Goal: Transaction & Acquisition: Download file/media

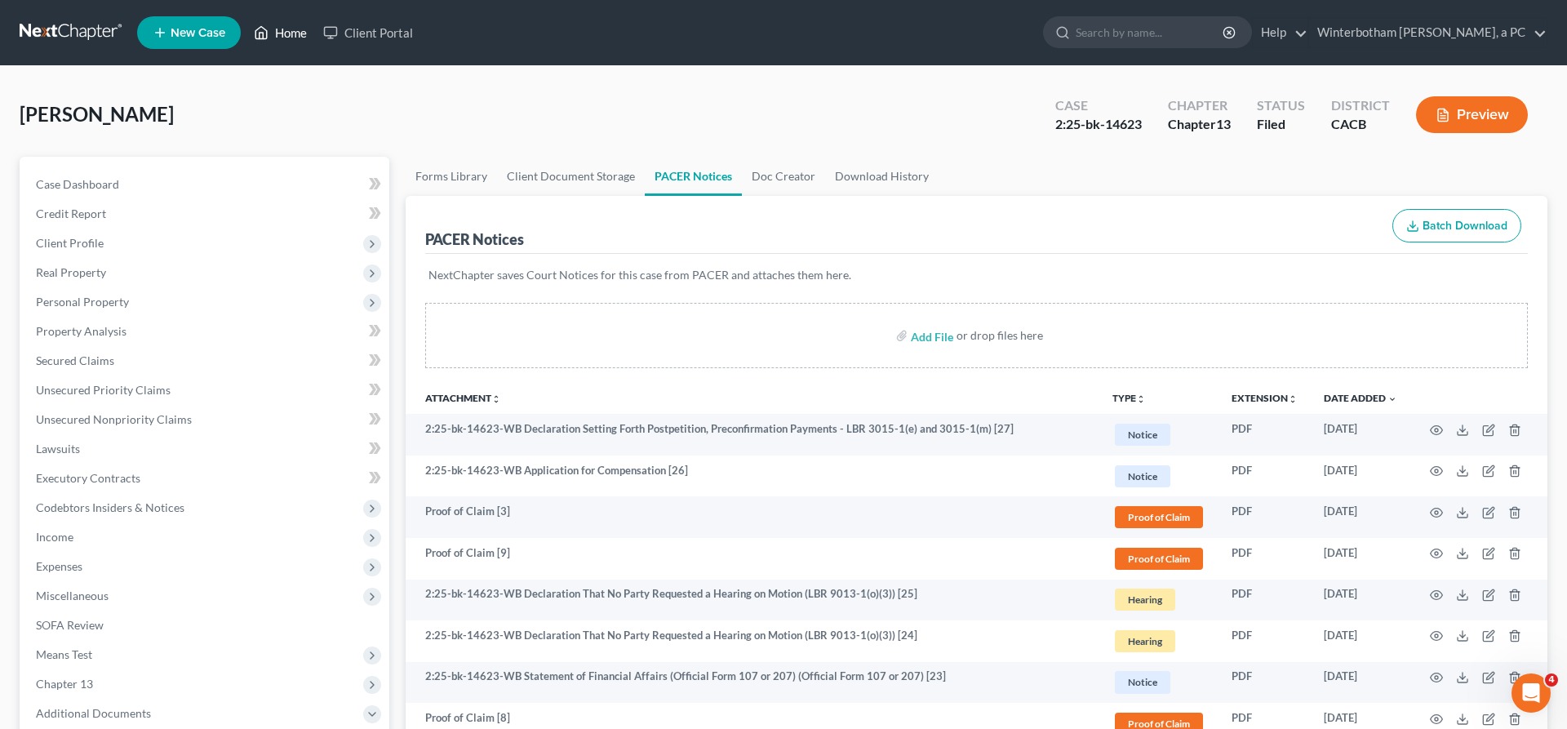
click at [246, 25] on link "Home" at bounding box center [280, 32] width 69 height 29
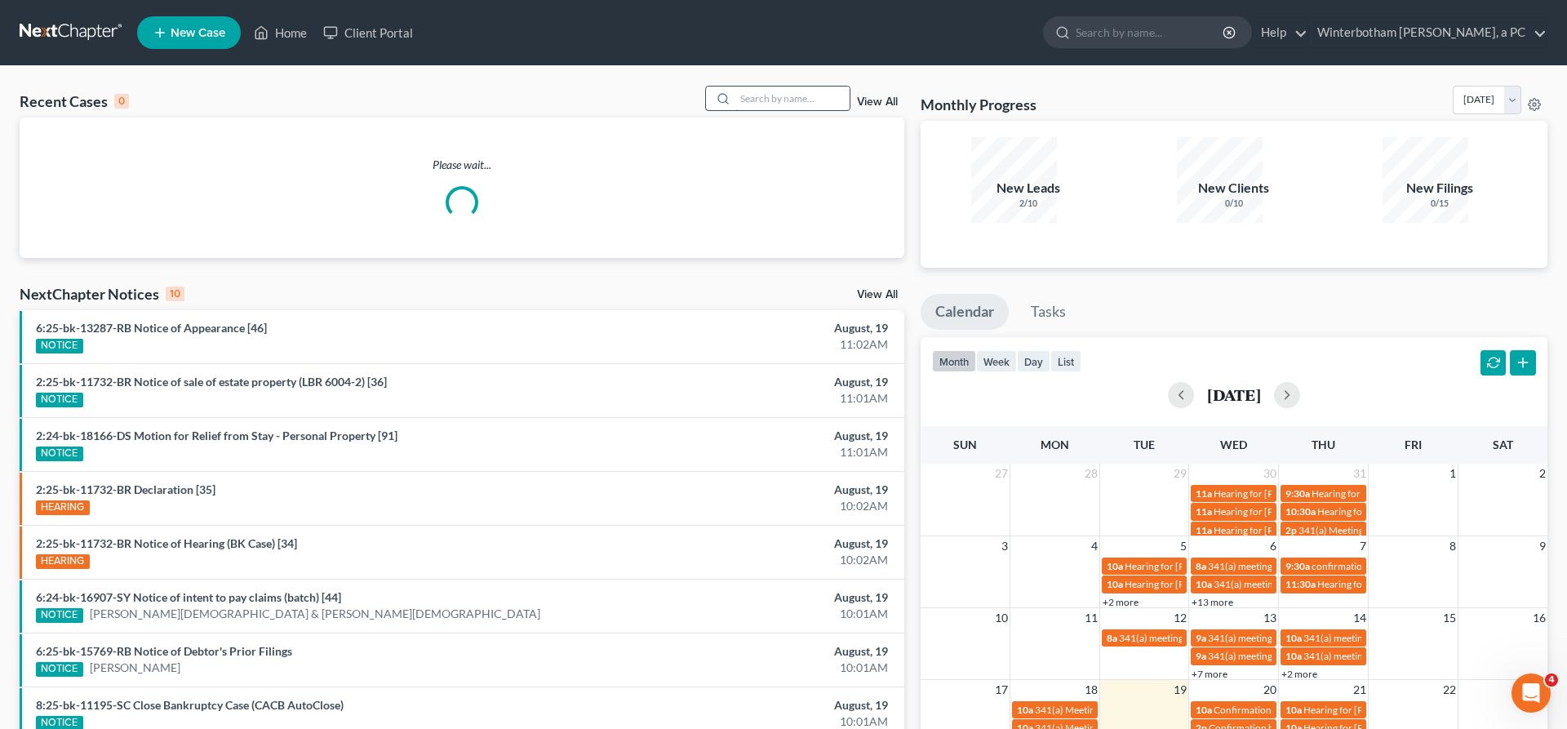
click at [802, 87] on input "search" at bounding box center [792, 99] width 114 height 24
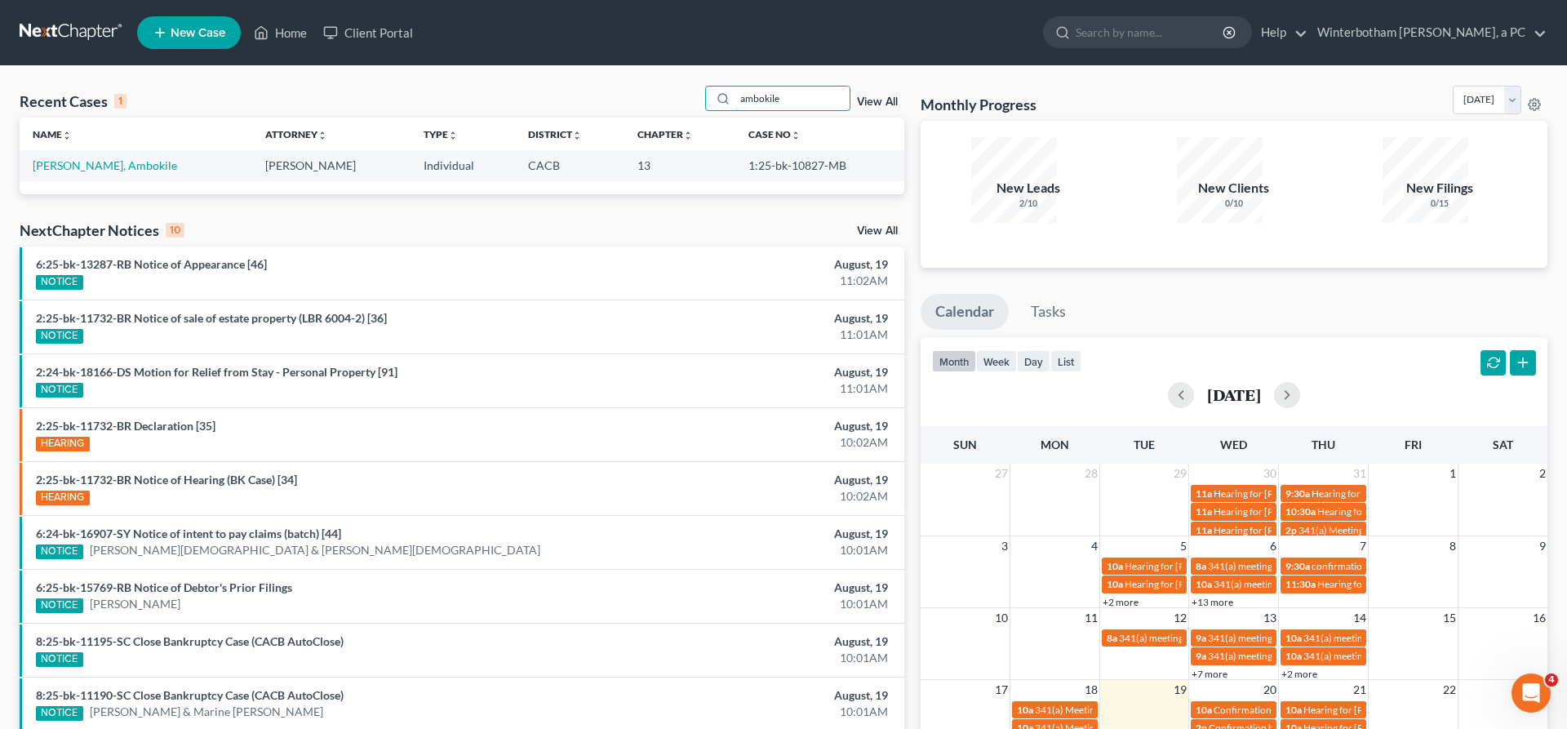
type input "ambokile"
click at [78, 158] on link "[PERSON_NAME], Ambokile" at bounding box center [105, 165] width 144 height 14
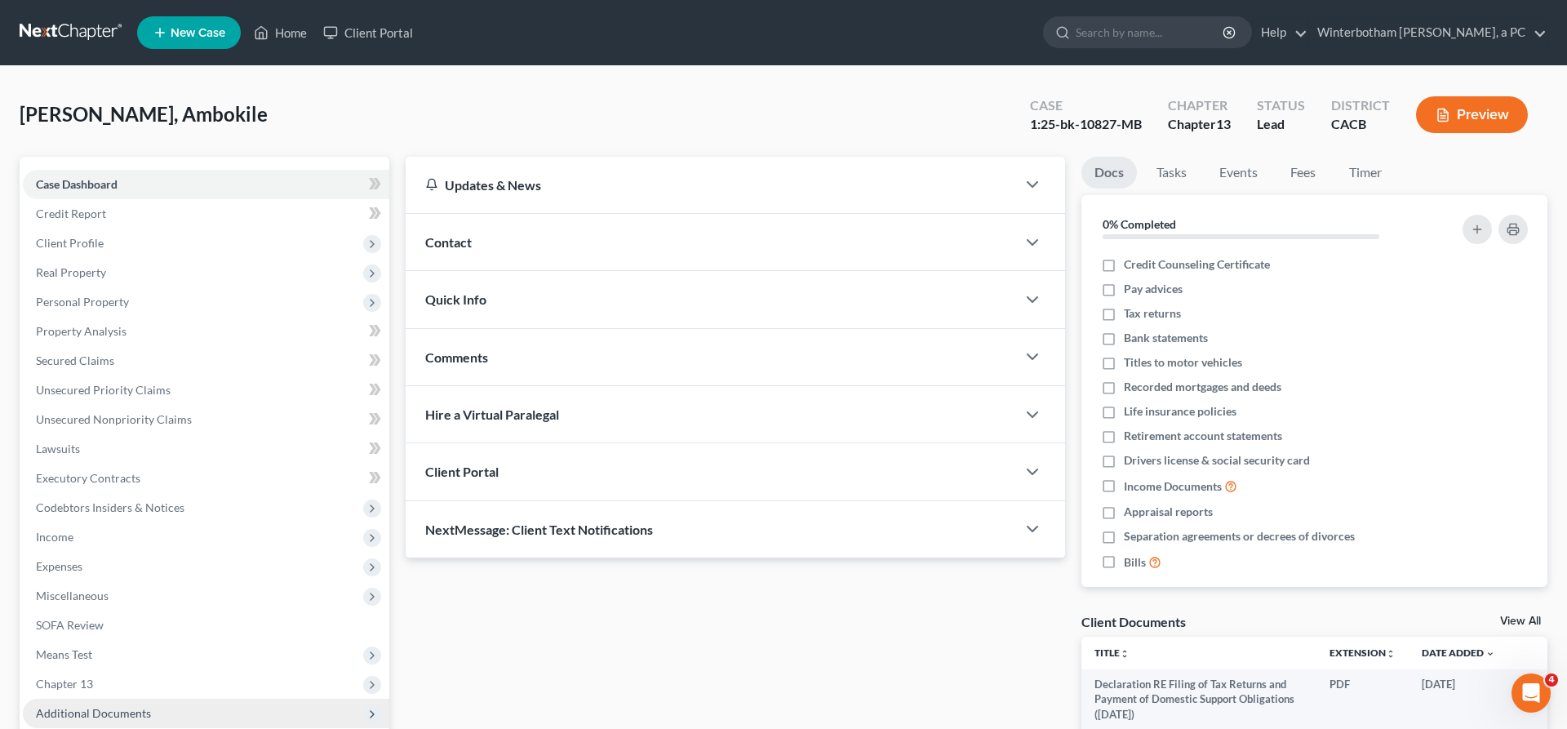
click at [126, 699] on span "Additional Documents" at bounding box center [206, 713] width 366 height 29
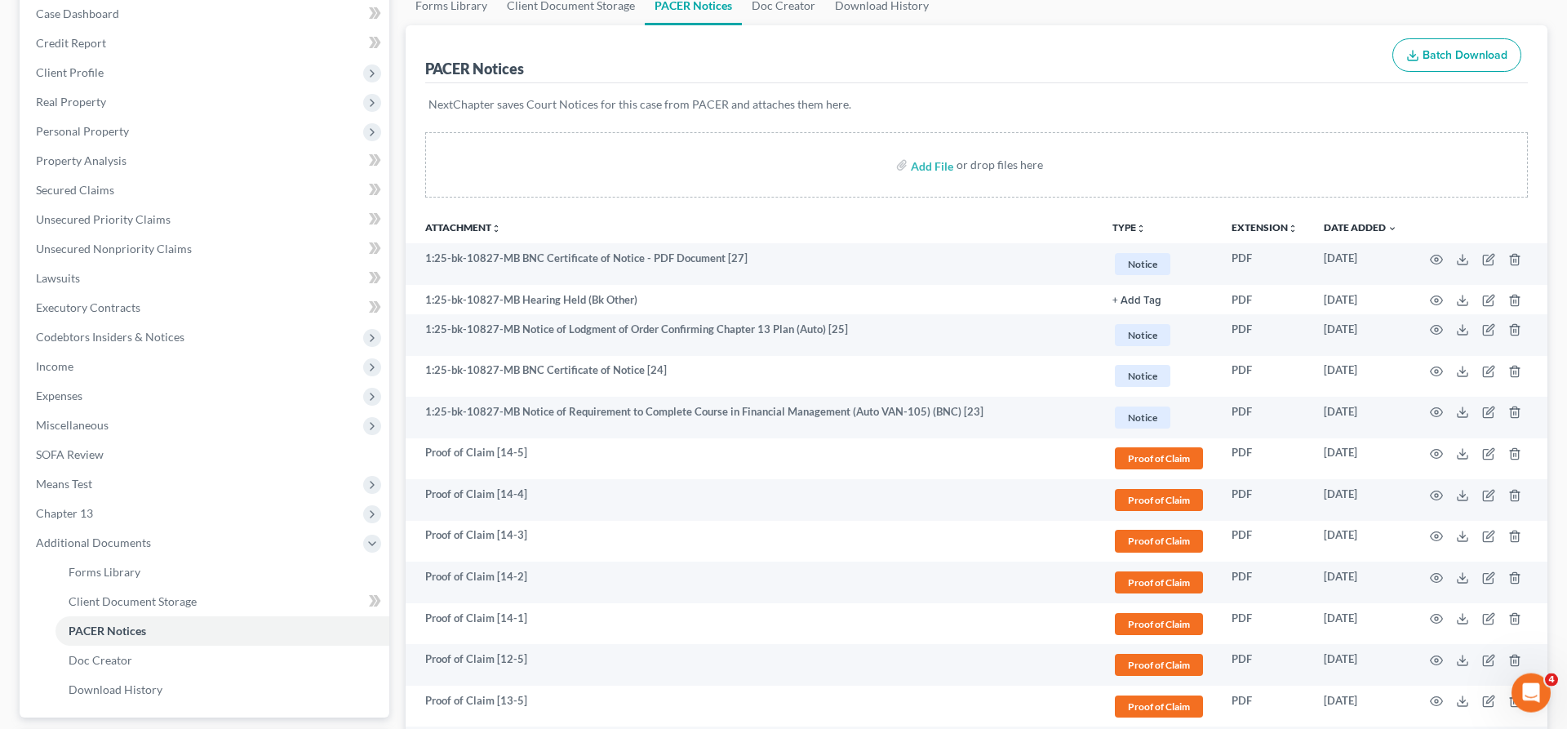
scroll to position [206, 0]
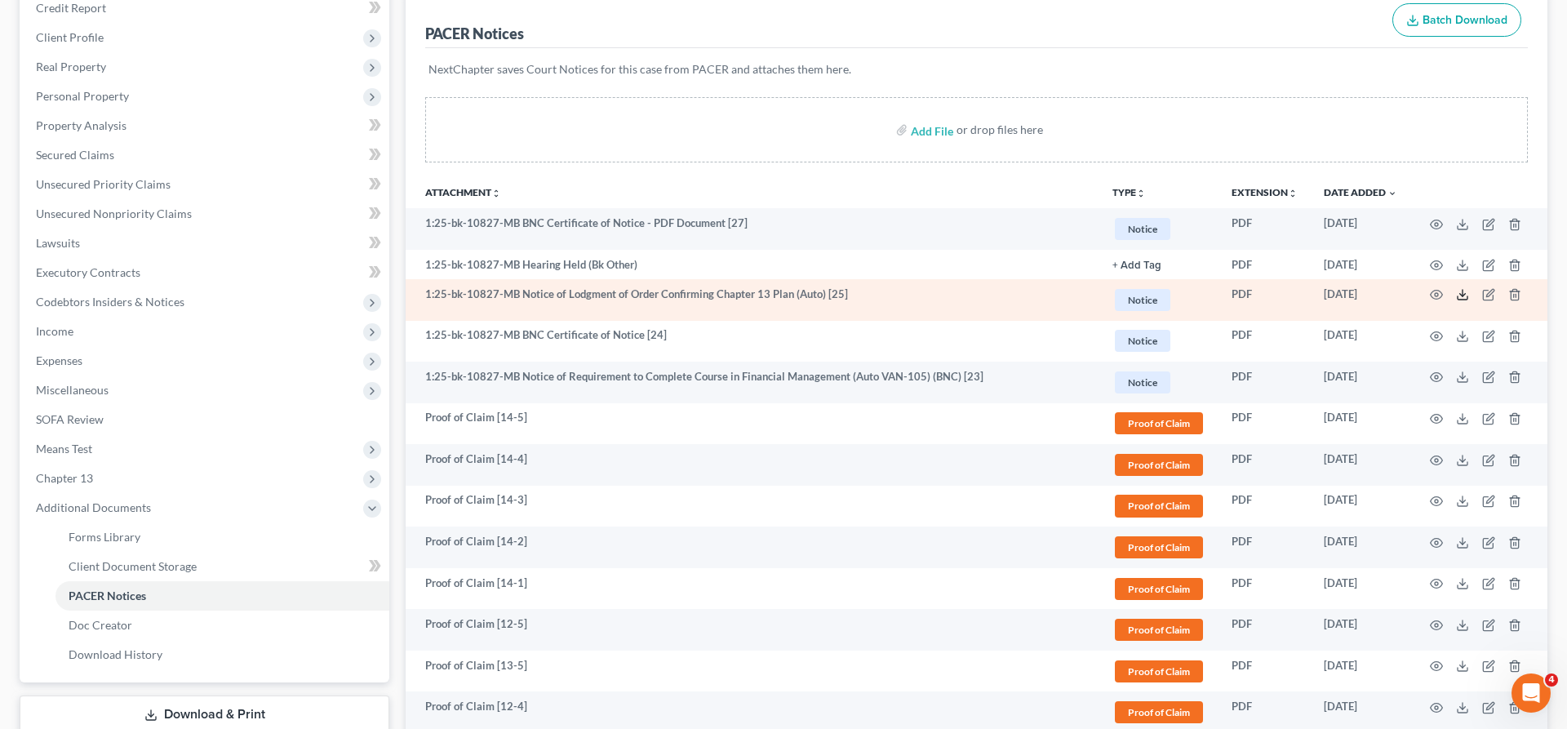
click at [1469, 288] on icon at bounding box center [1462, 294] width 13 height 13
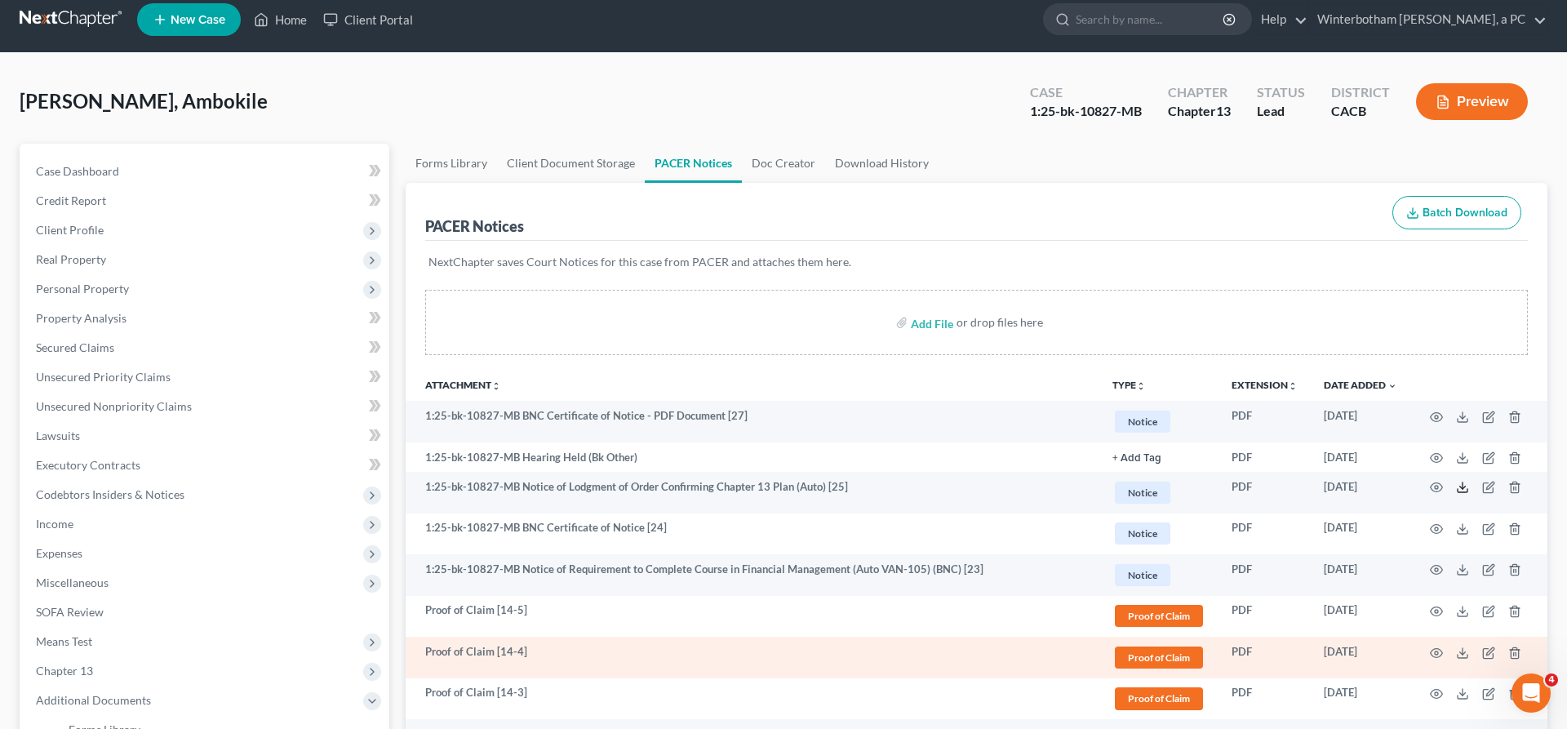
scroll to position [0, 0]
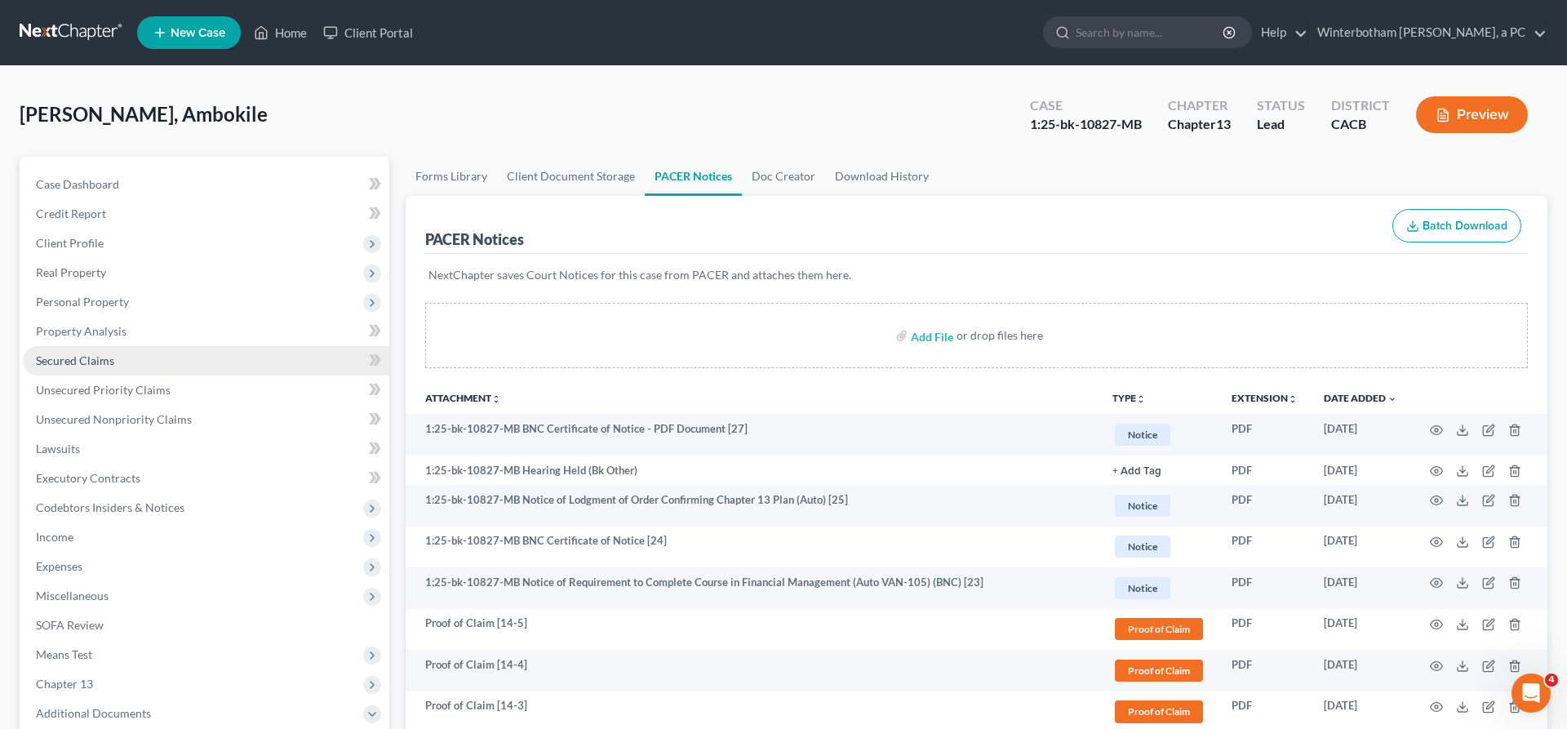
click at [105, 346] on link "Secured Claims" at bounding box center [206, 360] width 366 height 29
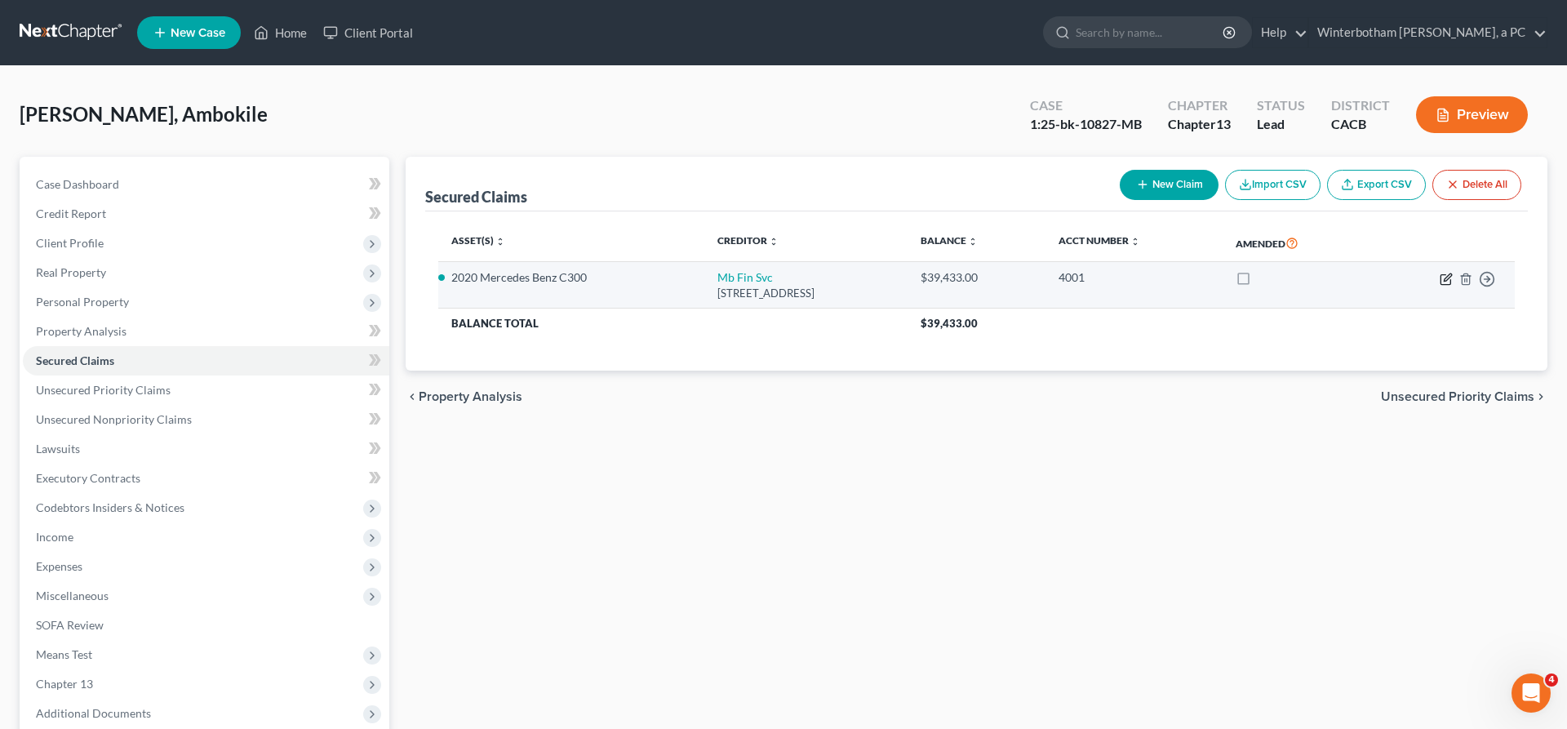
click at [1453, 273] on icon "button" at bounding box center [1446, 279] width 13 height 13
select select "14"
select select "0"
select select "2"
select select "0"
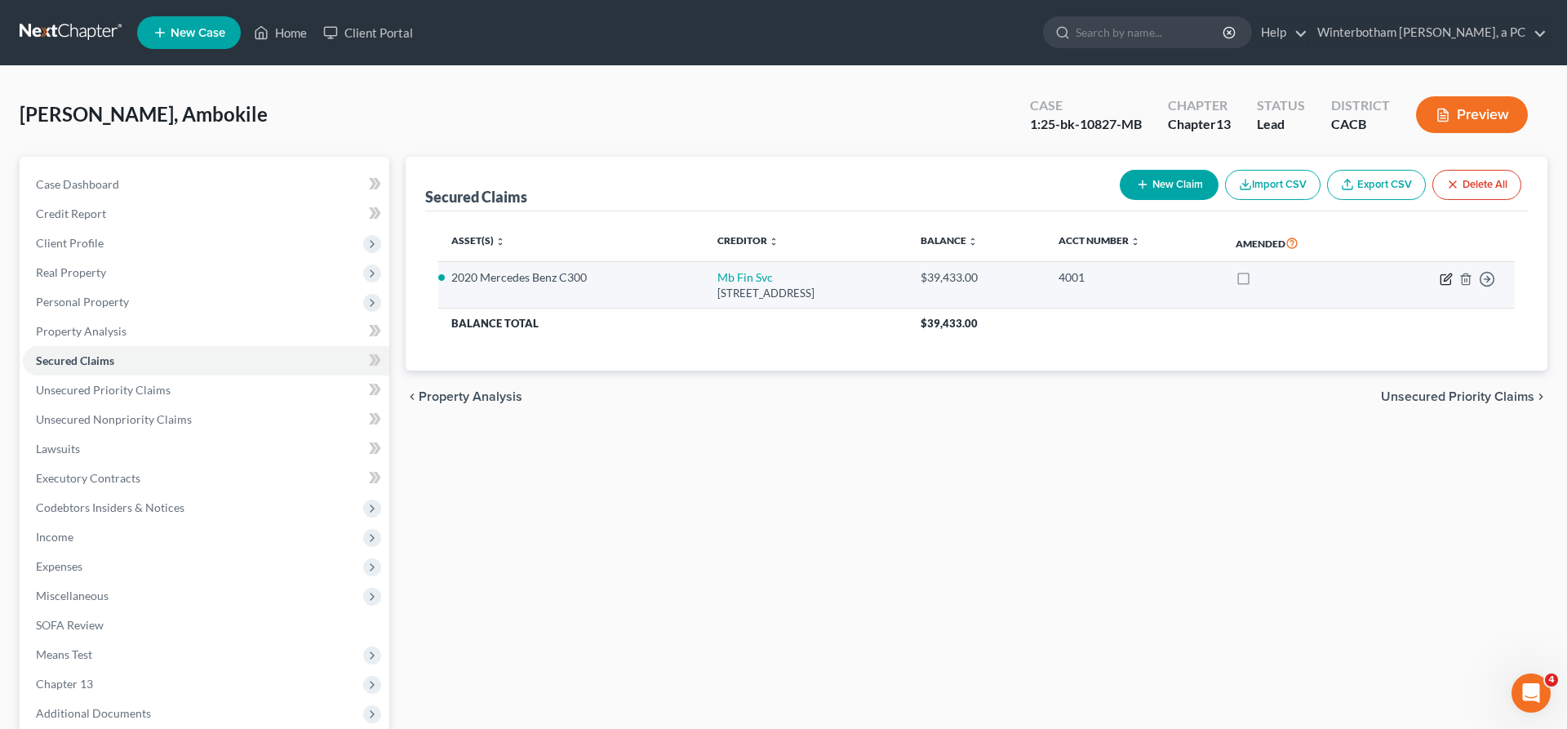
select select "0"
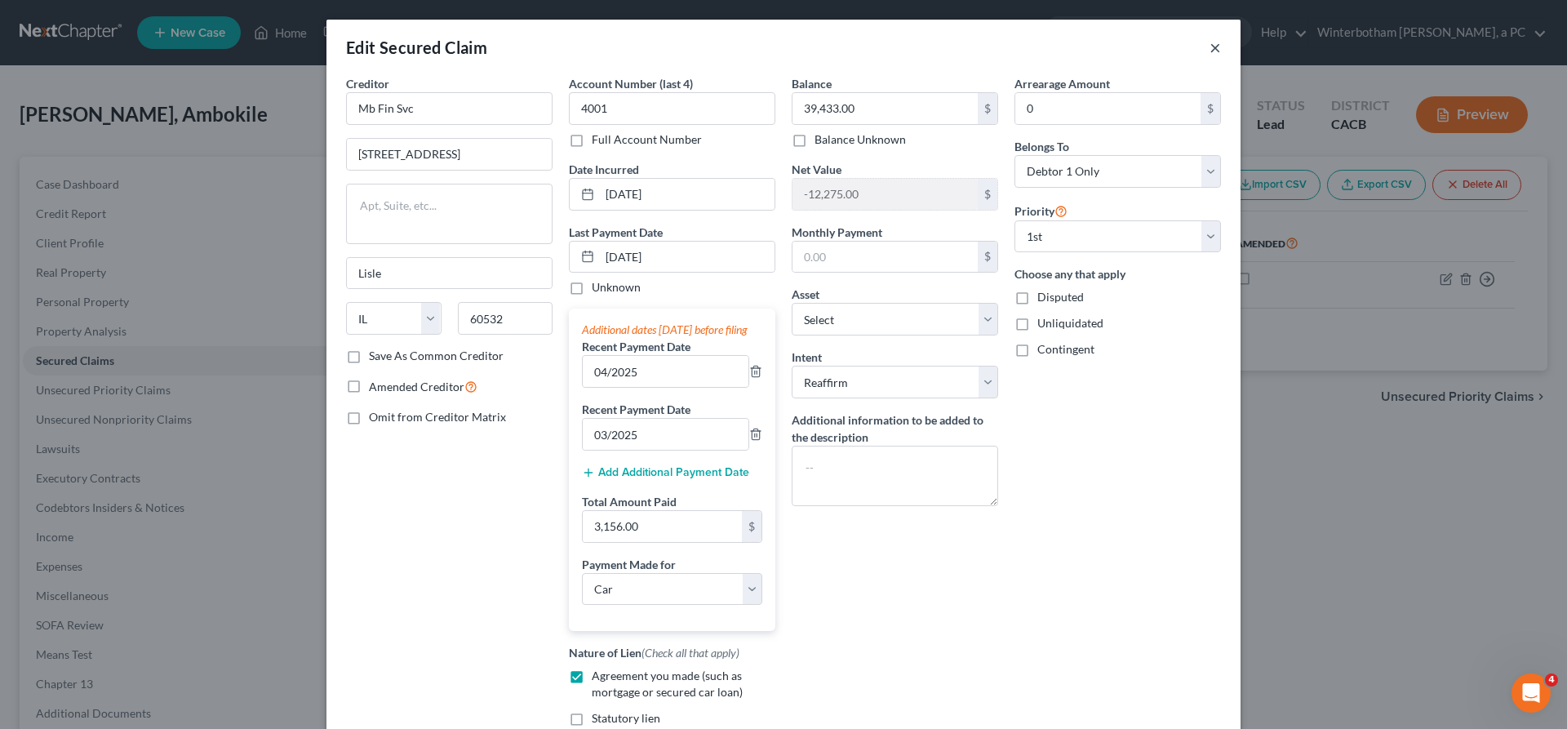
click at [1210, 38] on button "×" at bounding box center [1215, 48] width 11 height 20
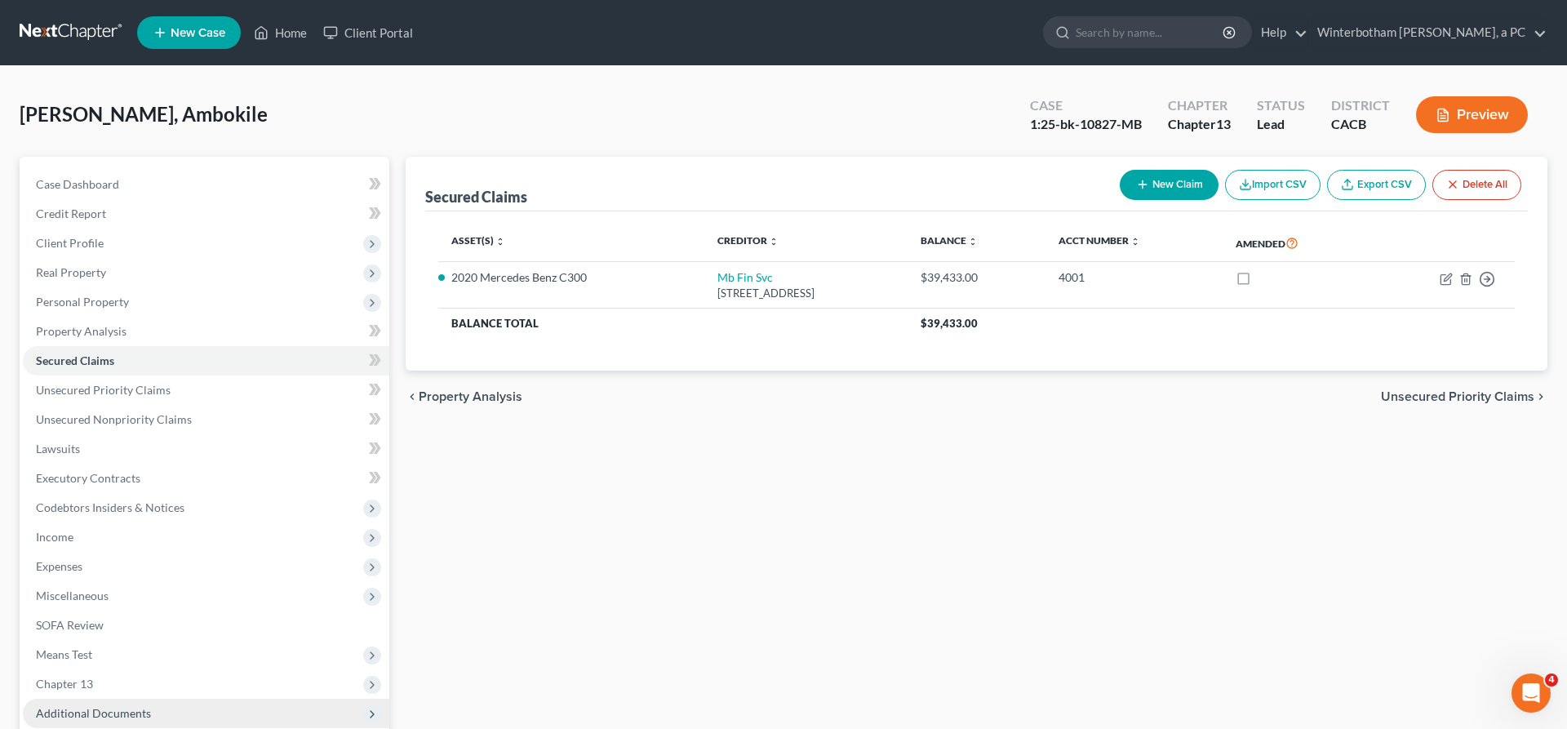
click at [67, 706] on span "Additional Documents" at bounding box center [93, 713] width 115 height 14
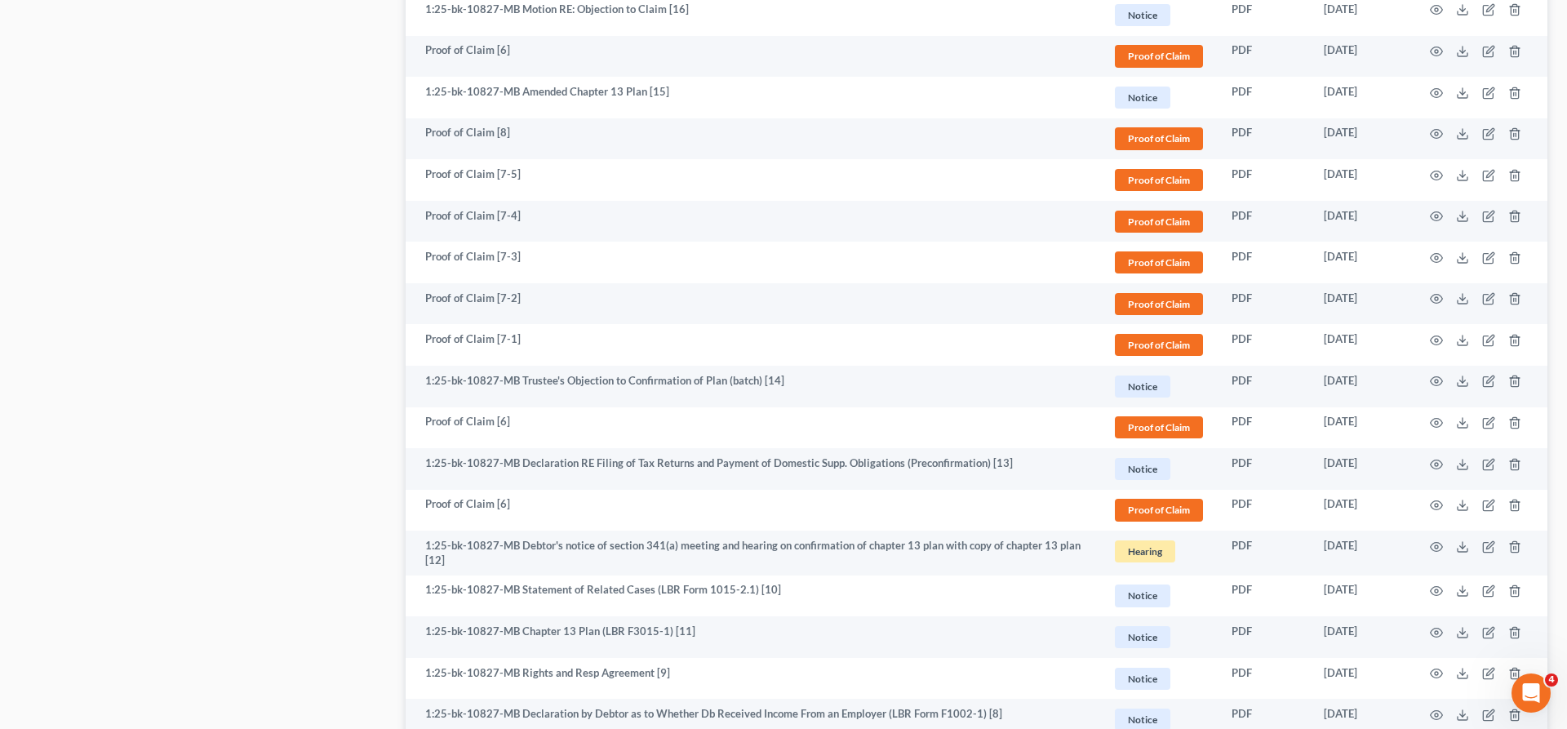
scroll to position [1760, 0]
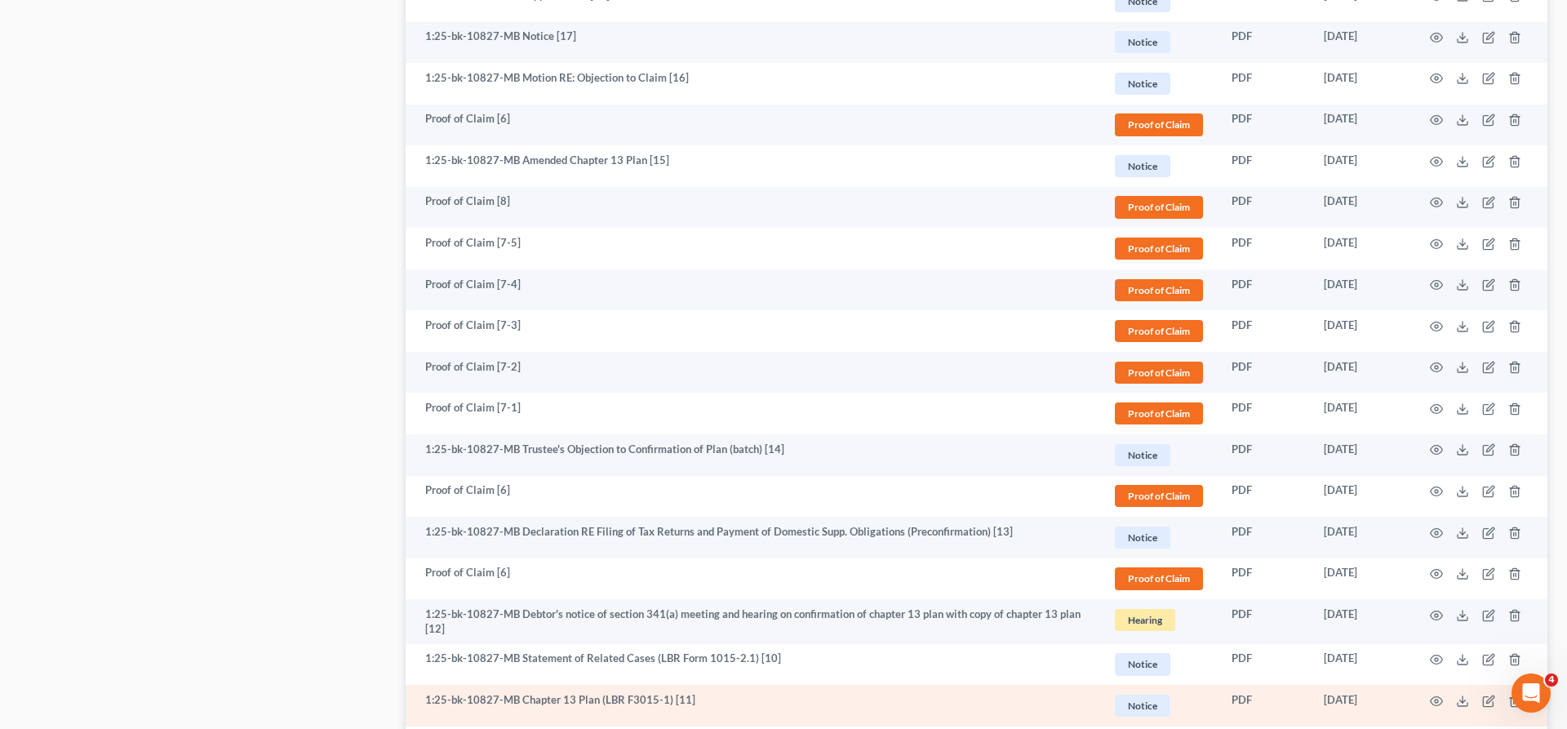
click at [590, 685] on td "1:25-bk-10827-MB Chapter 13 Plan (LBR F3015-1) [11]" at bounding box center [753, 706] width 694 height 42
click at [1469, 695] on icon at bounding box center [1462, 701] width 13 height 13
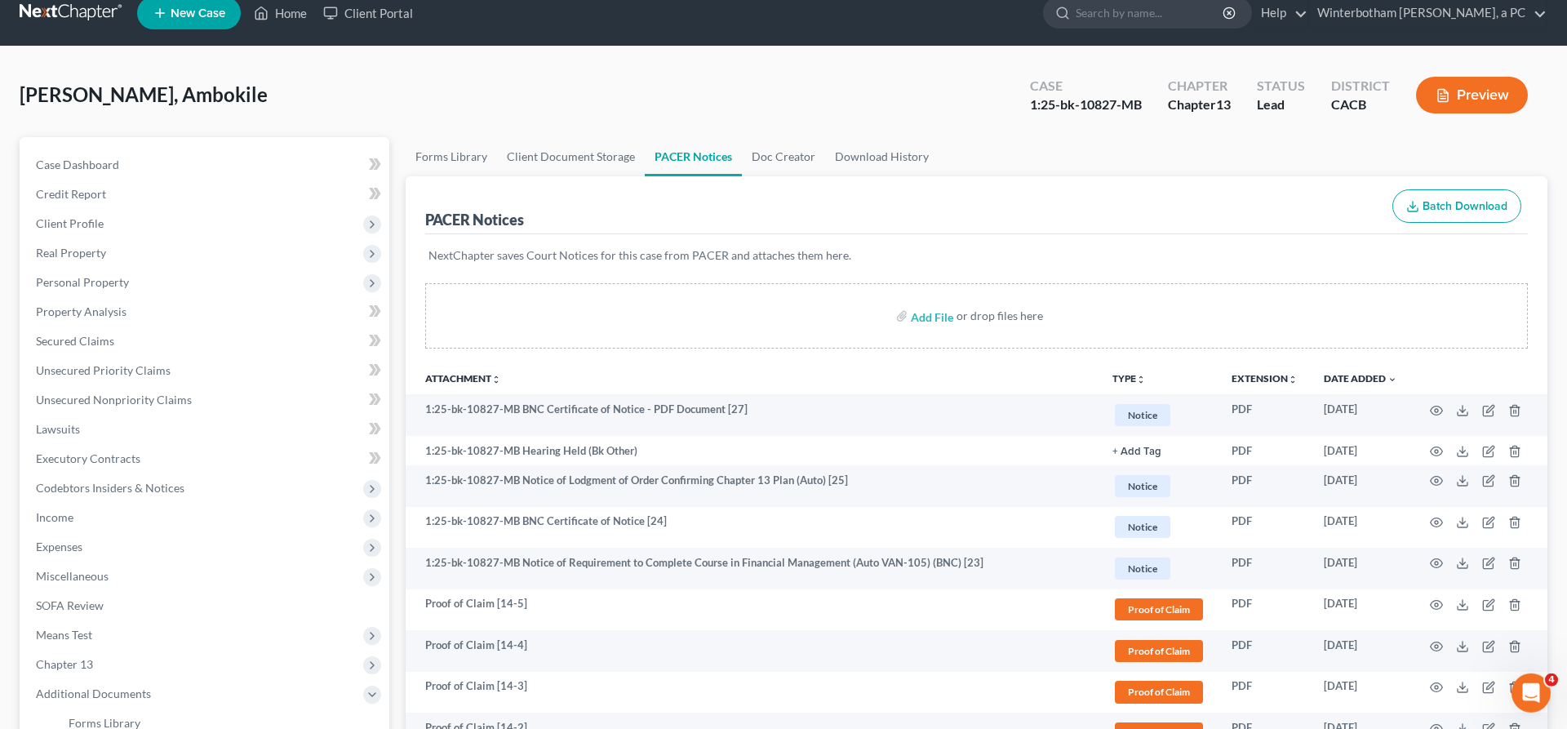
scroll to position [0, 0]
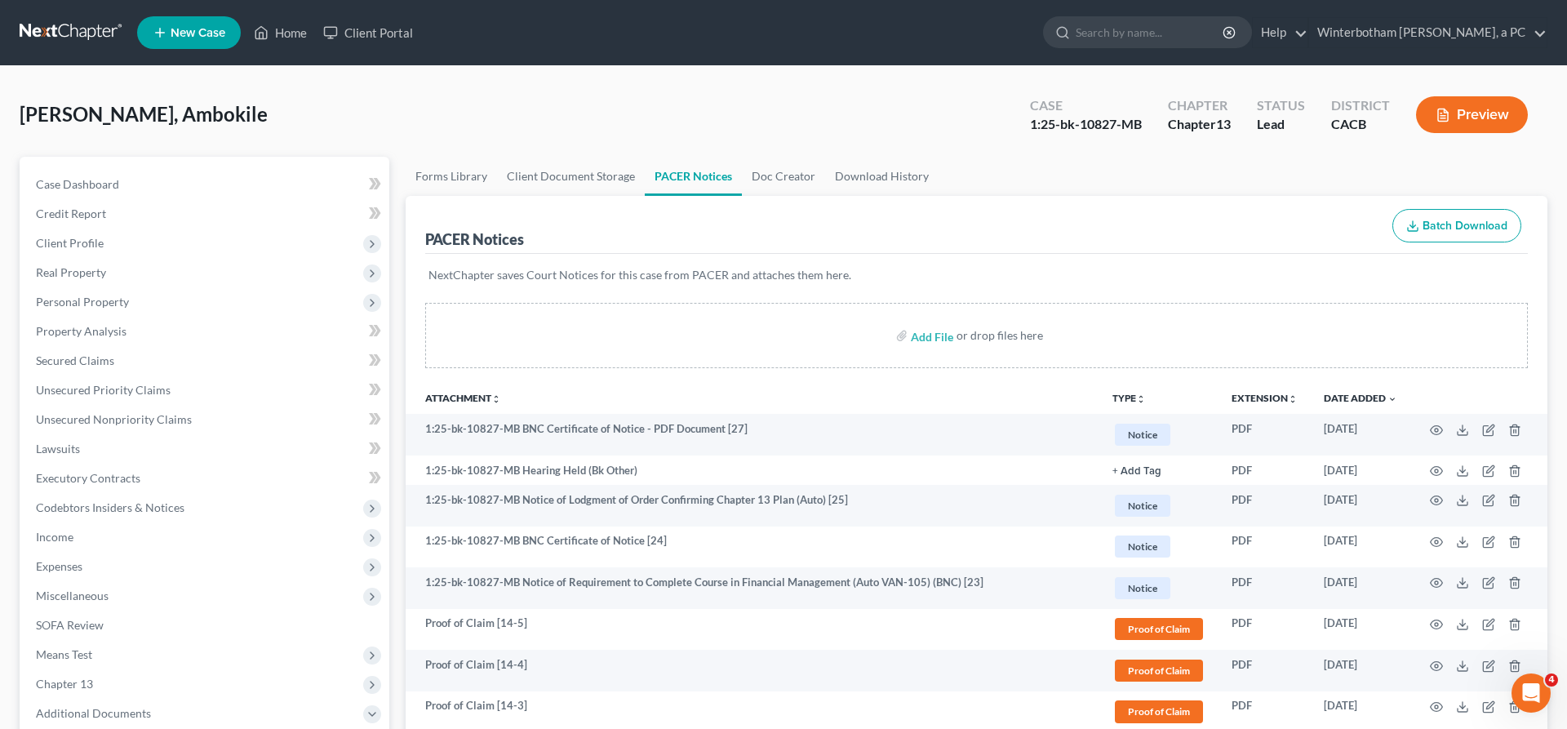
click at [939, 105] on div "Kokayi, Ambokile Upgraded Case 1:25-bk-10827-MB Chapter Chapter 13 Status Lead …" at bounding box center [784, 121] width 1528 height 71
click at [246, 27] on link "Home" at bounding box center [280, 32] width 69 height 29
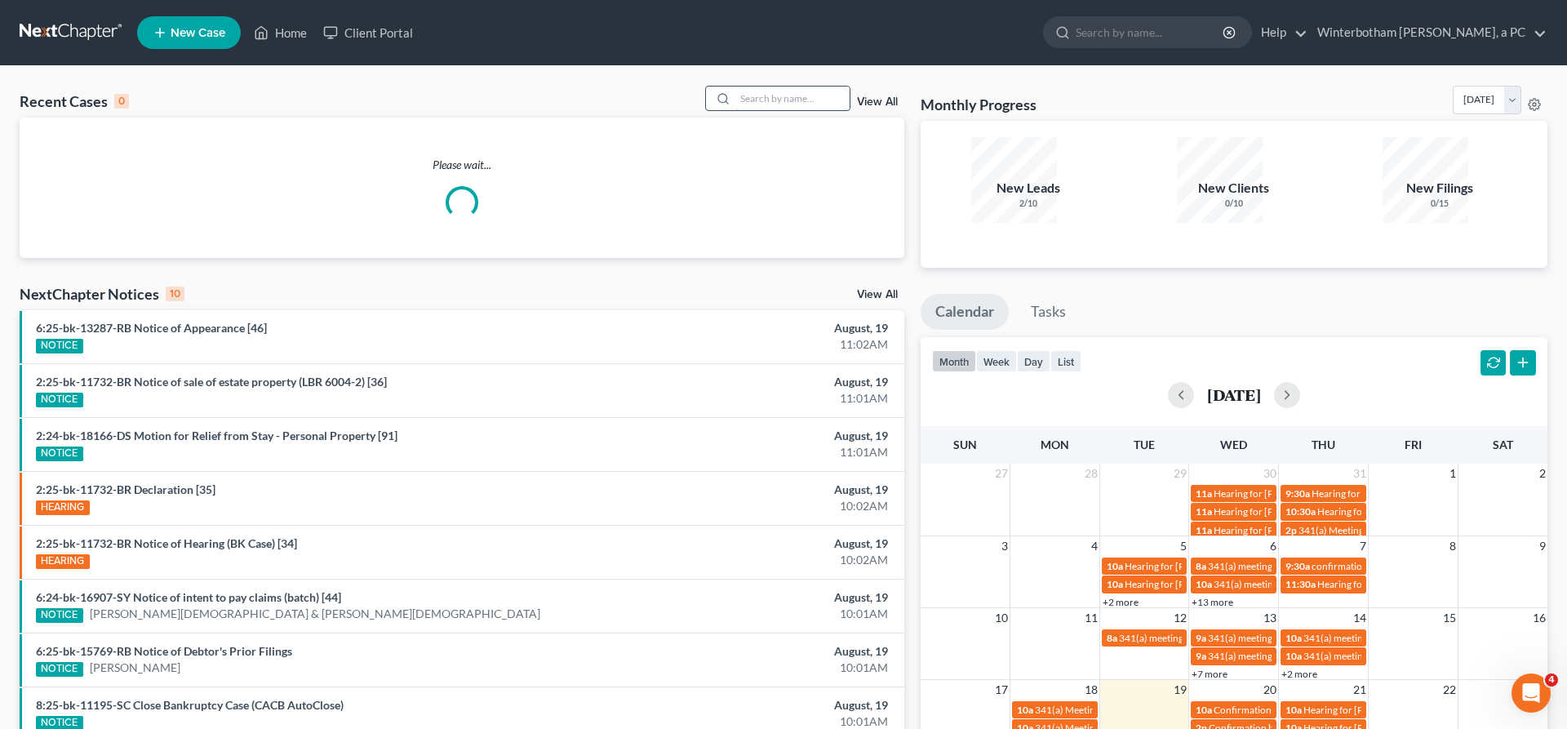
click at [806, 87] on input "search" at bounding box center [792, 99] width 114 height 24
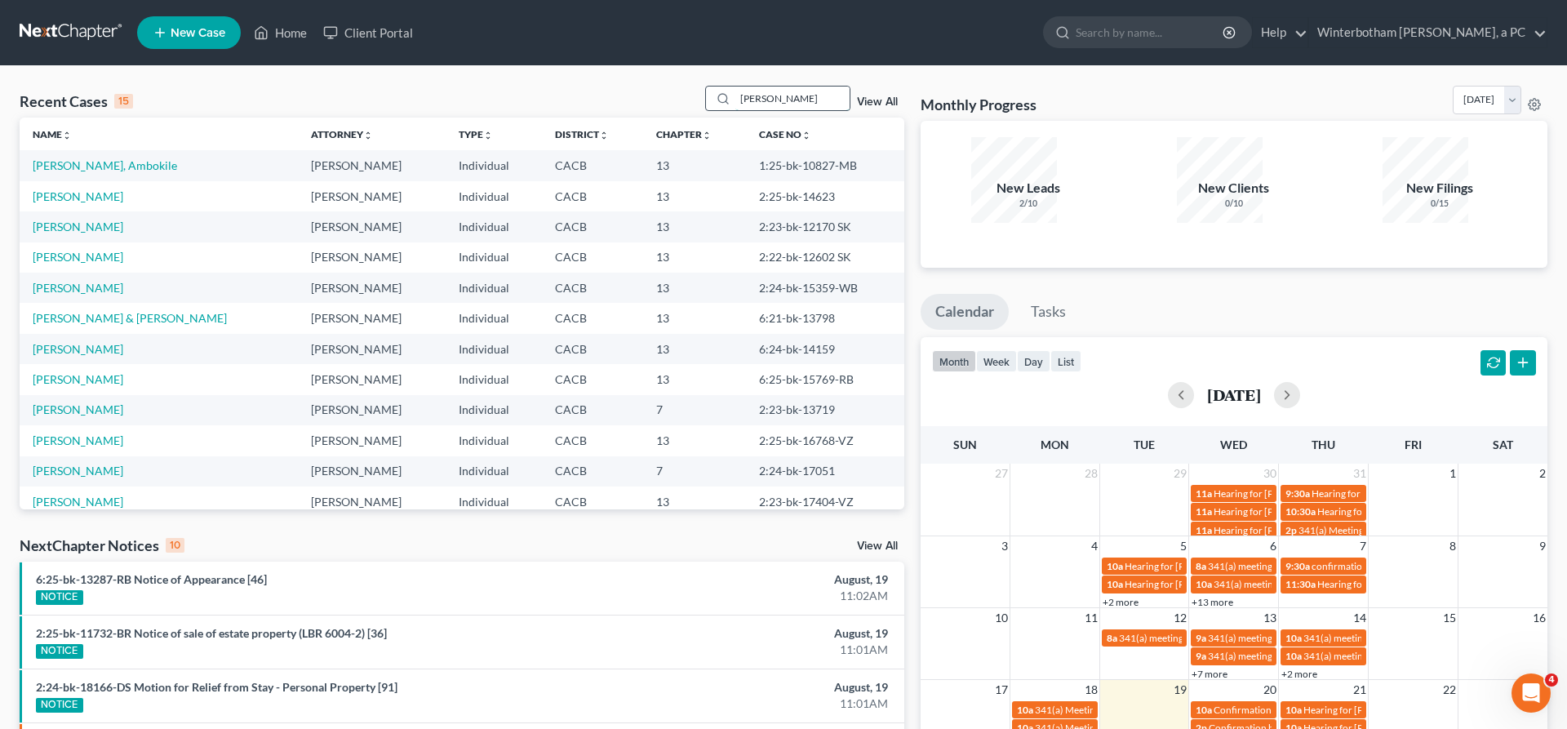
type input "[PERSON_NAME]"
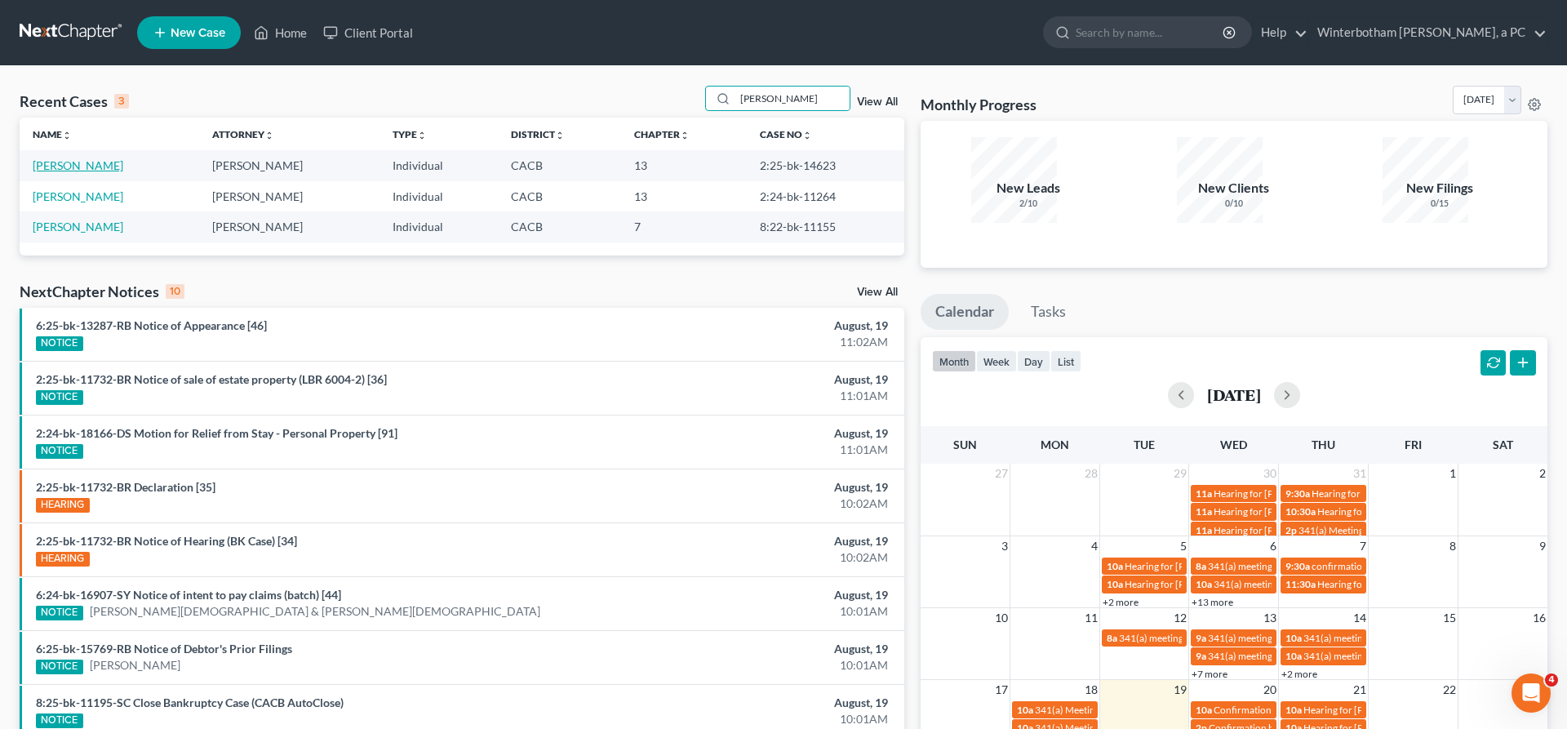
click at [59, 158] on link "[PERSON_NAME]" at bounding box center [78, 165] width 91 height 14
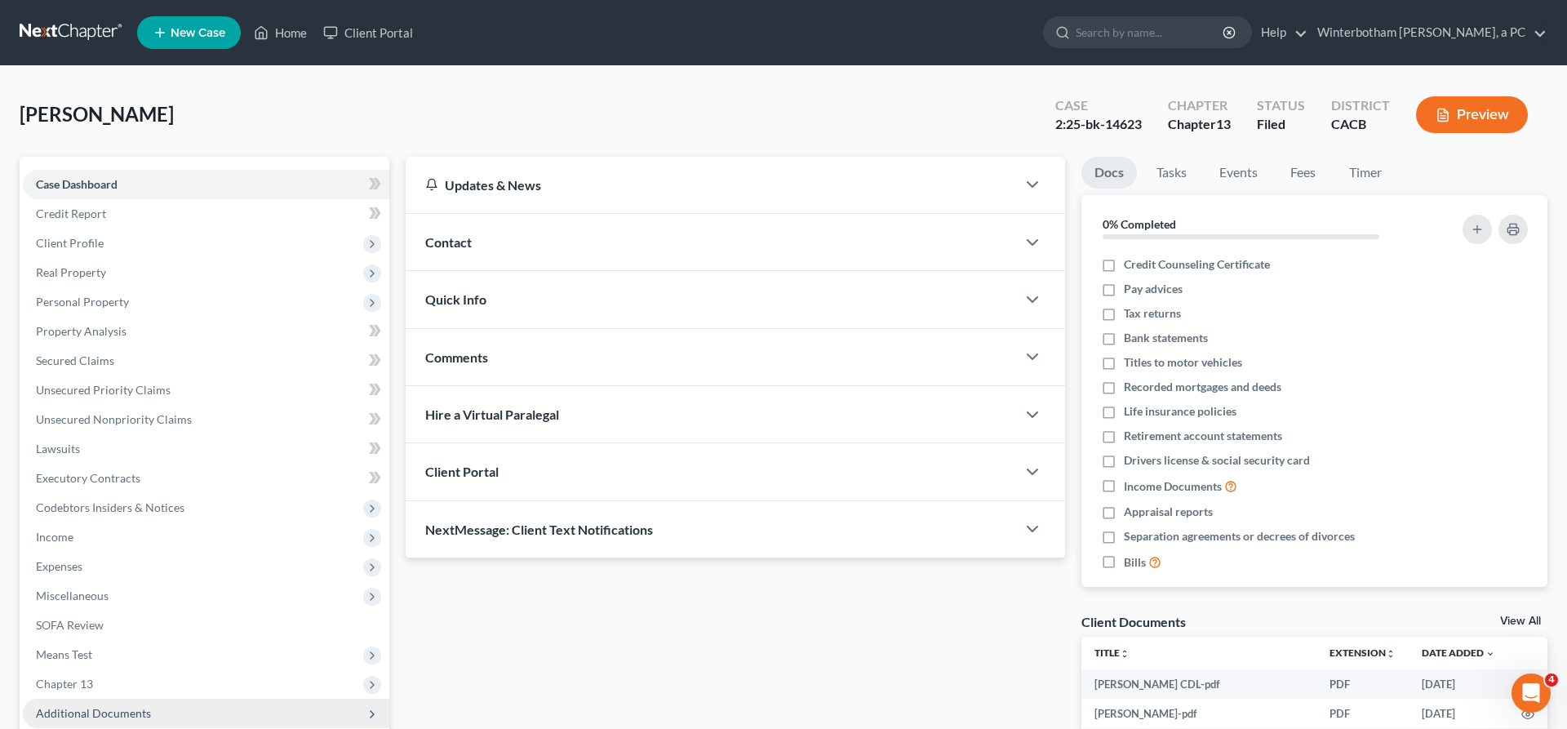
click at [104, 706] on span "Additional Documents" at bounding box center [93, 713] width 115 height 14
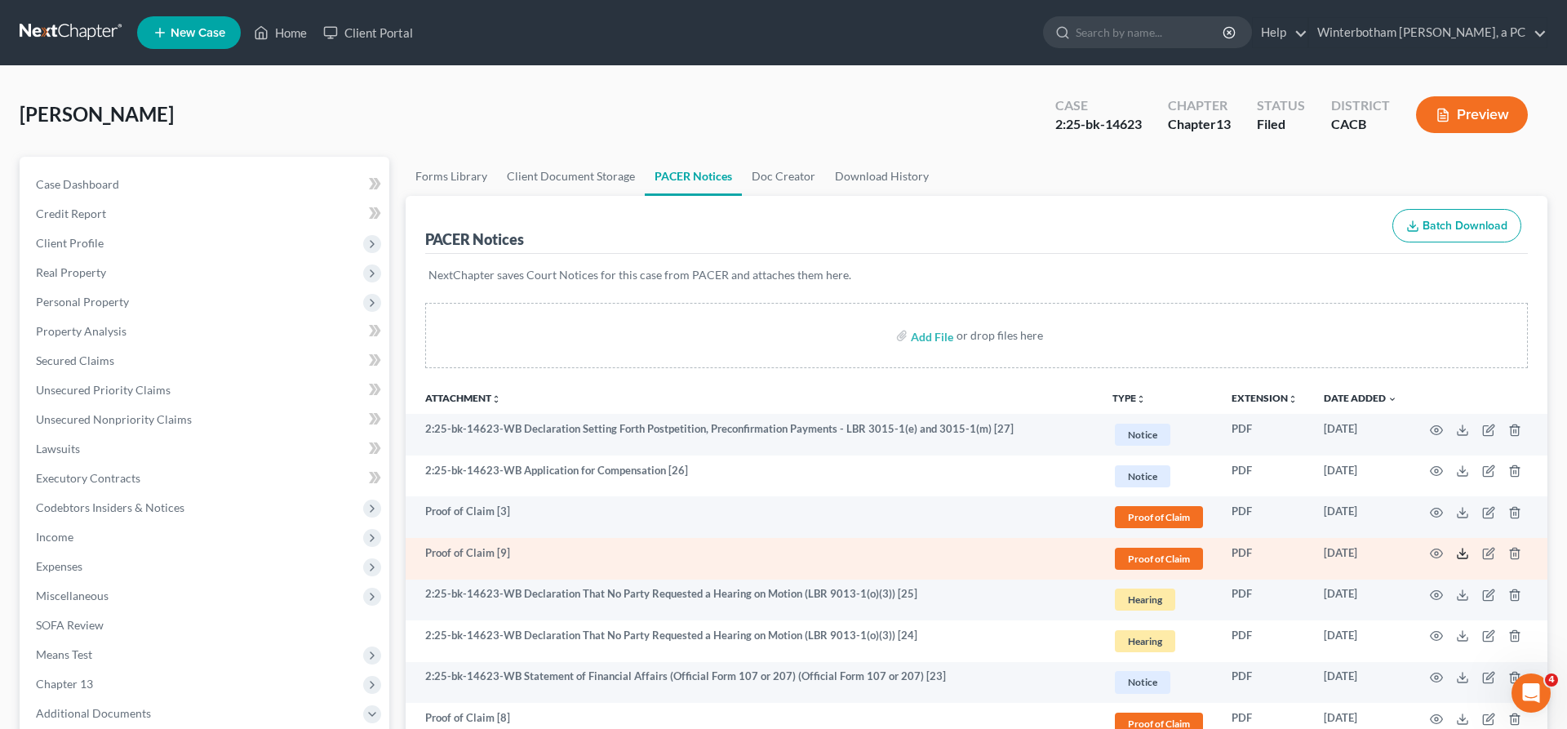
click at [1463, 548] on line at bounding box center [1463, 551] width 0 height 7
